Goal: Understand process/instructions: Learn how to perform a task or action

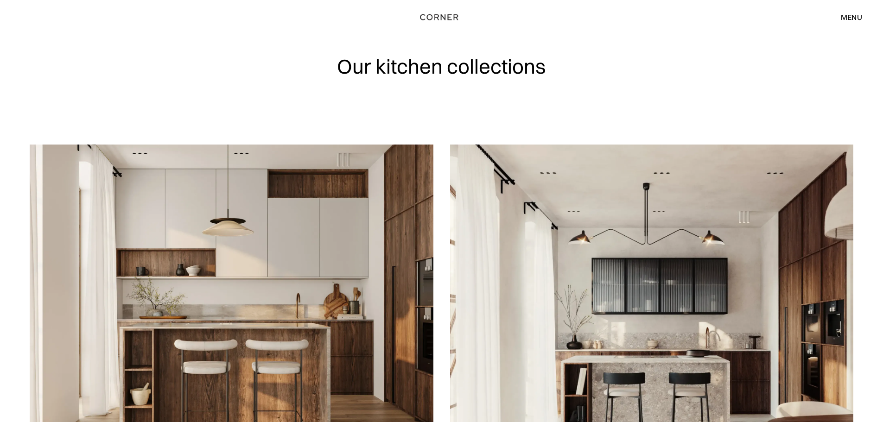
click at [849, 17] on div "menu" at bounding box center [851, 16] width 21 height 7
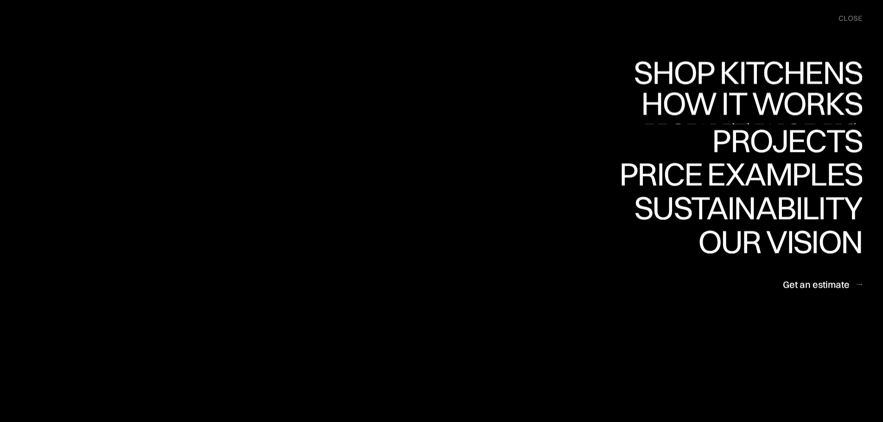
click at [736, 120] on div "How it works" at bounding box center [751, 136] width 224 height 32
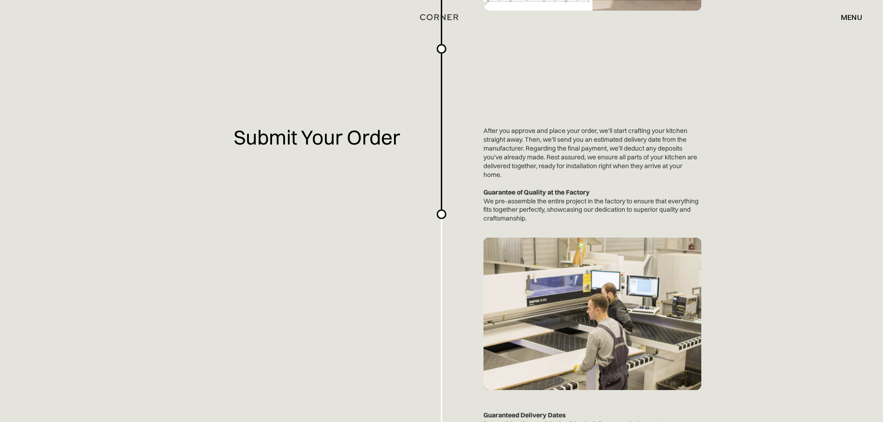
scroll to position [1716, 0]
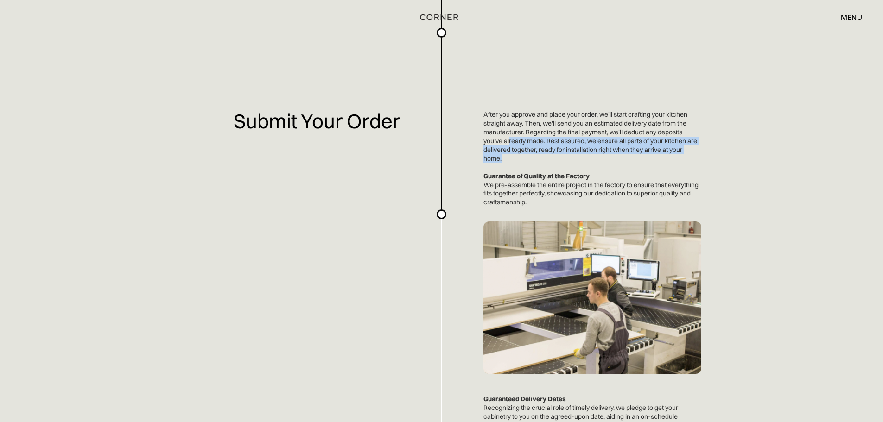
drag, startPoint x: 521, startPoint y: 143, endPoint x: 580, endPoint y: 158, distance: 60.3
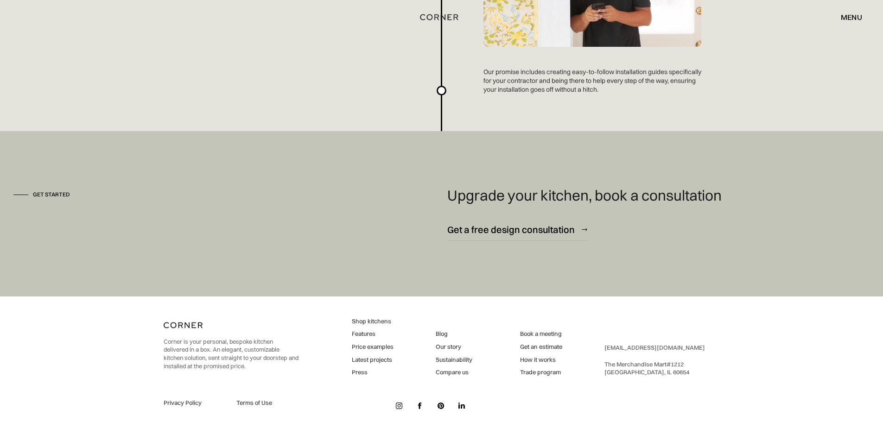
scroll to position [2493, 0]
